Goal: Task Accomplishment & Management: Manage account settings

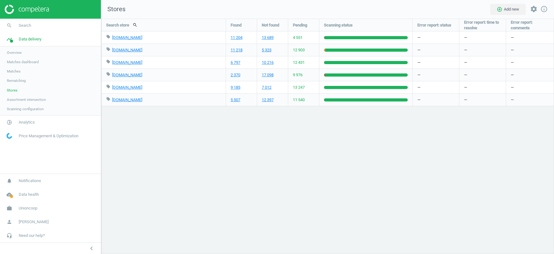
click at [30, 206] on span "Unioncoop" at bounding box center [28, 208] width 19 height 6
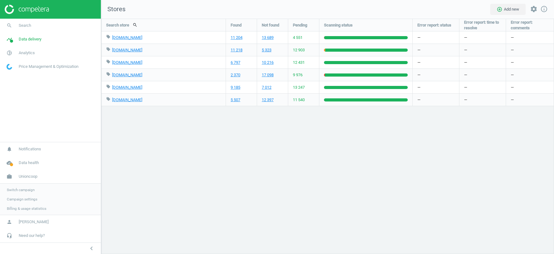
click at [27, 188] on span "Switch campaign" at bounding box center [21, 189] width 28 height 5
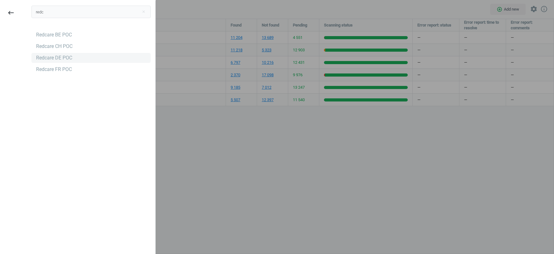
type input "redc"
click at [56, 56] on div "Redcare DE POC" at bounding box center [54, 57] width 36 height 7
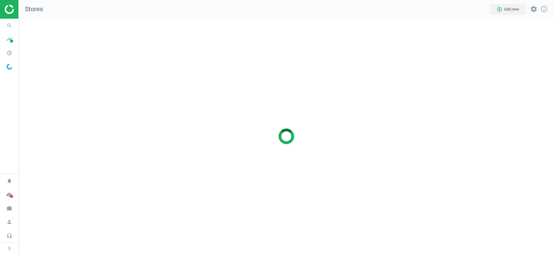
scroll to position [235, 535]
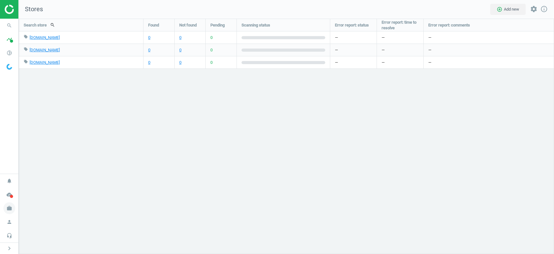
click at [10, 207] on icon "work" at bounding box center [9, 208] width 12 height 12
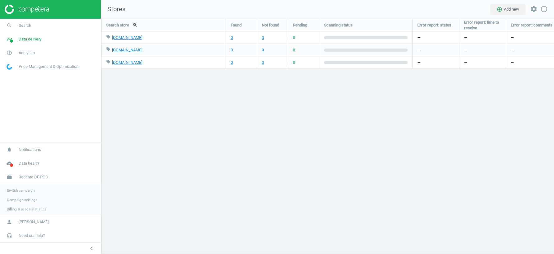
scroll to position [235, 453]
click at [17, 190] on span "Switch campaign" at bounding box center [21, 189] width 28 height 5
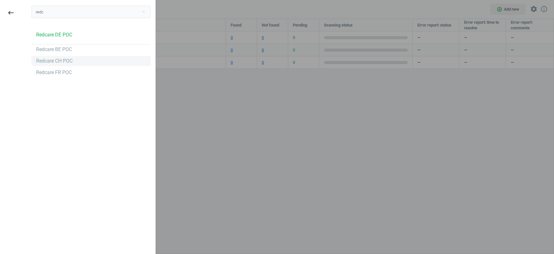
type input "redc"
click at [55, 63] on div "Redcare CH POC" at bounding box center [54, 61] width 36 height 7
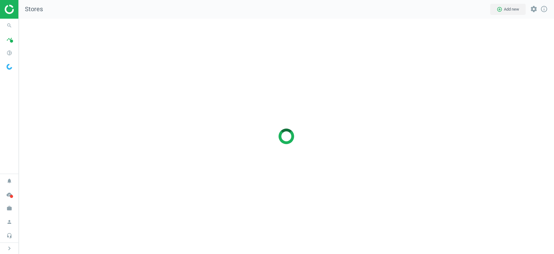
scroll to position [235, 535]
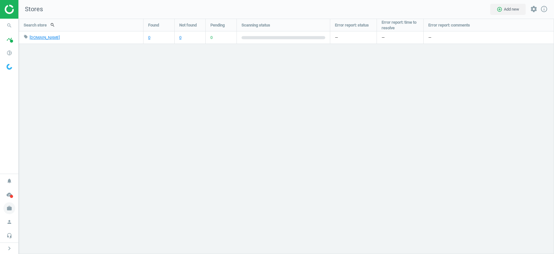
click at [10, 207] on icon "work" at bounding box center [9, 208] width 12 height 12
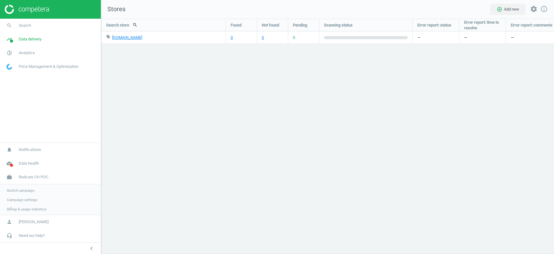
scroll to position [235, 453]
click at [25, 190] on span "Switch campaign" at bounding box center [21, 189] width 28 height 5
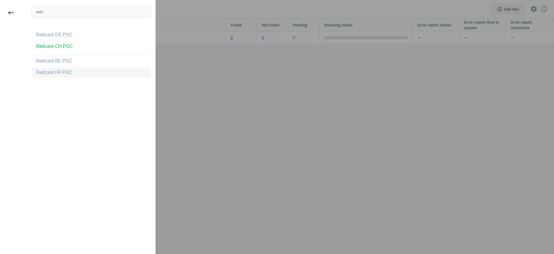
type input "redc"
click at [57, 72] on div "Redcare FR POC" at bounding box center [54, 72] width 36 height 7
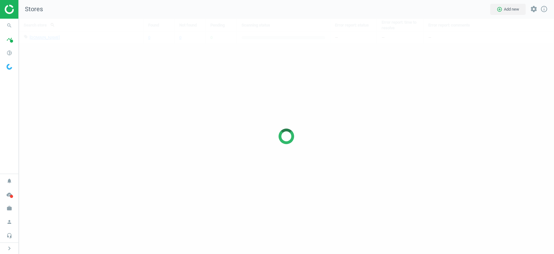
scroll to position [235, 535]
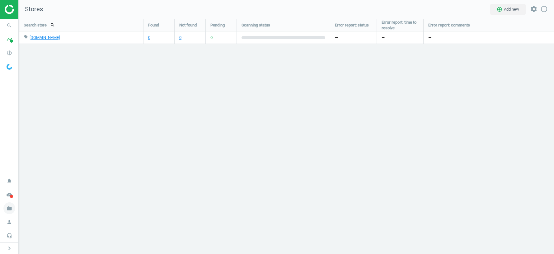
click at [10, 209] on icon "work" at bounding box center [9, 208] width 12 height 12
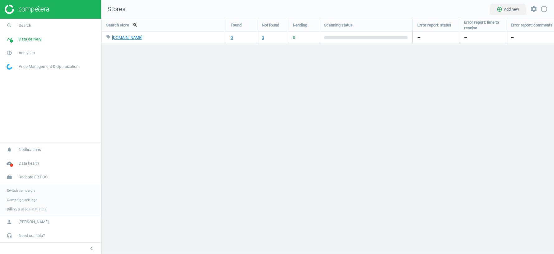
scroll to position [3, 3]
click at [23, 190] on span "Switch campaign" at bounding box center [21, 189] width 28 height 5
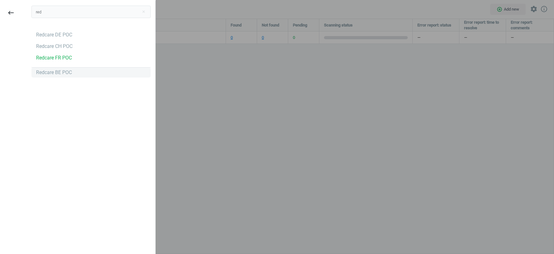
type input "red"
click at [46, 73] on div "Redcare BE POC" at bounding box center [54, 72] width 36 height 7
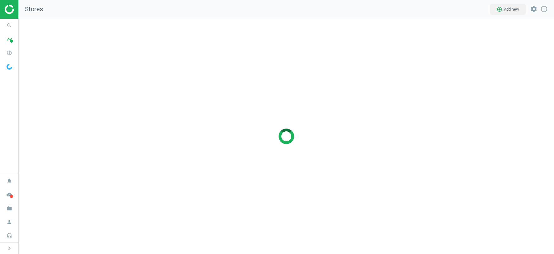
scroll to position [235, 535]
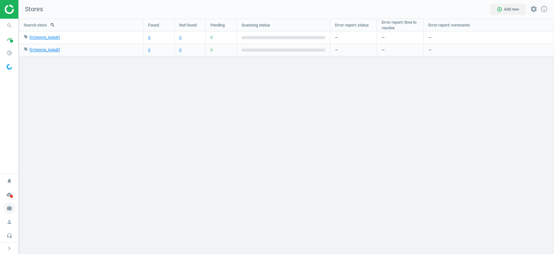
click at [8, 206] on icon "work" at bounding box center [9, 208] width 12 height 12
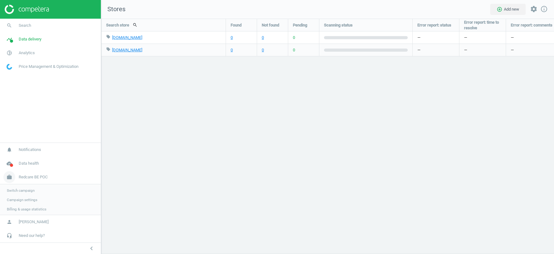
scroll to position [235, 453]
click at [30, 191] on span "Switch campaign" at bounding box center [21, 189] width 28 height 5
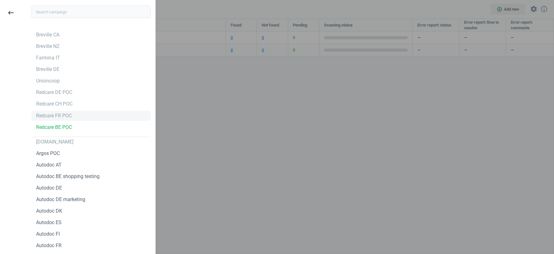
click at [60, 117] on div "Redcare FR POC" at bounding box center [54, 115] width 36 height 7
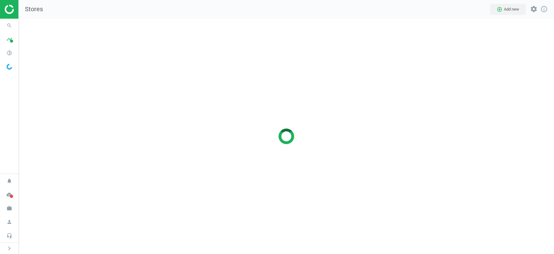
scroll to position [235, 535]
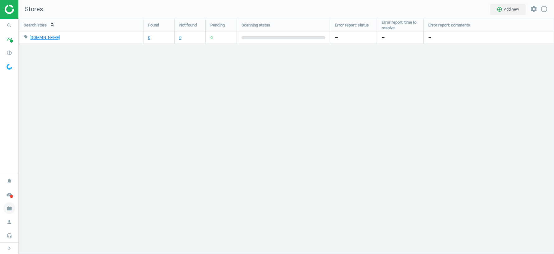
click at [7, 207] on icon "work" at bounding box center [9, 208] width 12 height 12
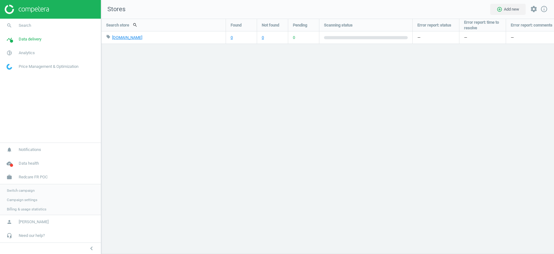
scroll to position [235, 453]
click at [24, 189] on span "Switch campaign" at bounding box center [21, 189] width 28 height 5
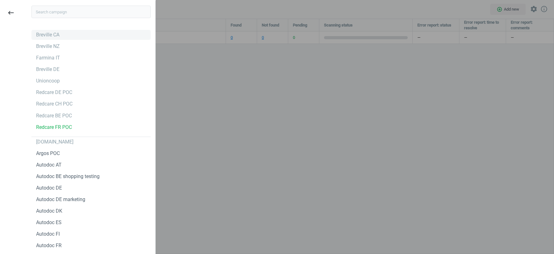
click at [48, 33] on div "Breville CA" at bounding box center [47, 34] width 23 height 7
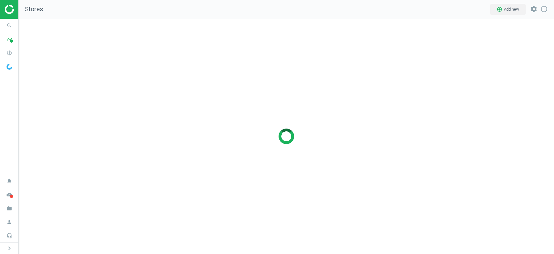
scroll to position [235, 535]
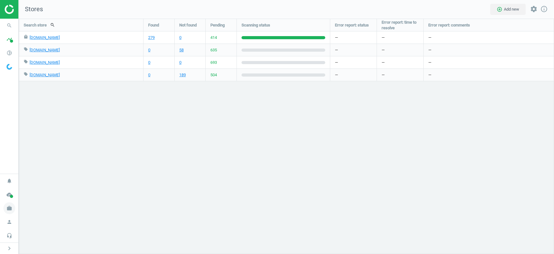
click at [8, 207] on icon "work" at bounding box center [9, 208] width 12 height 12
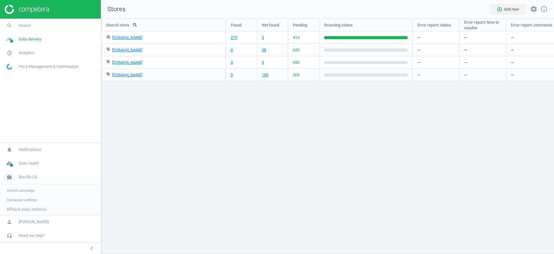
scroll to position [235, 453]
click at [31, 190] on span "Switch campaign" at bounding box center [21, 189] width 28 height 5
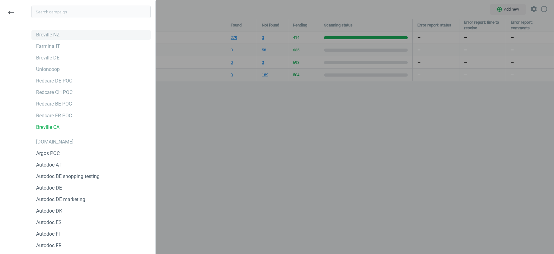
click at [58, 33] on div "Breville NZ" at bounding box center [48, 34] width 24 height 7
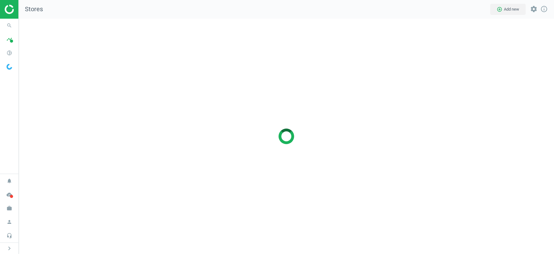
scroll to position [235, 535]
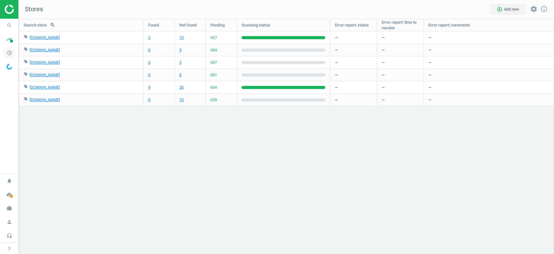
click at [8, 53] on icon "pie_chart_outlined" at bounding box center [9, 53] width 12 height 12
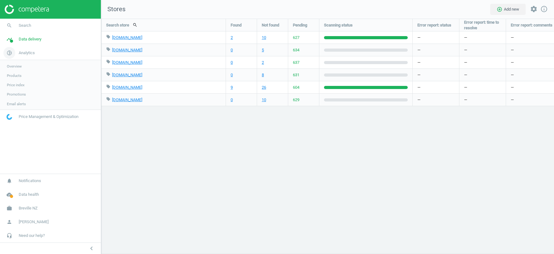
scroll to position [3, 3]
click at [28, 37] on span "Data delivery" at bounding box center [30, 39] width 23 height 6
click at [25, 116] on span "Scanning configuration" at bounding box center [25, 118] width 37 height 5
